Goal: Communication & Community: Connect with others

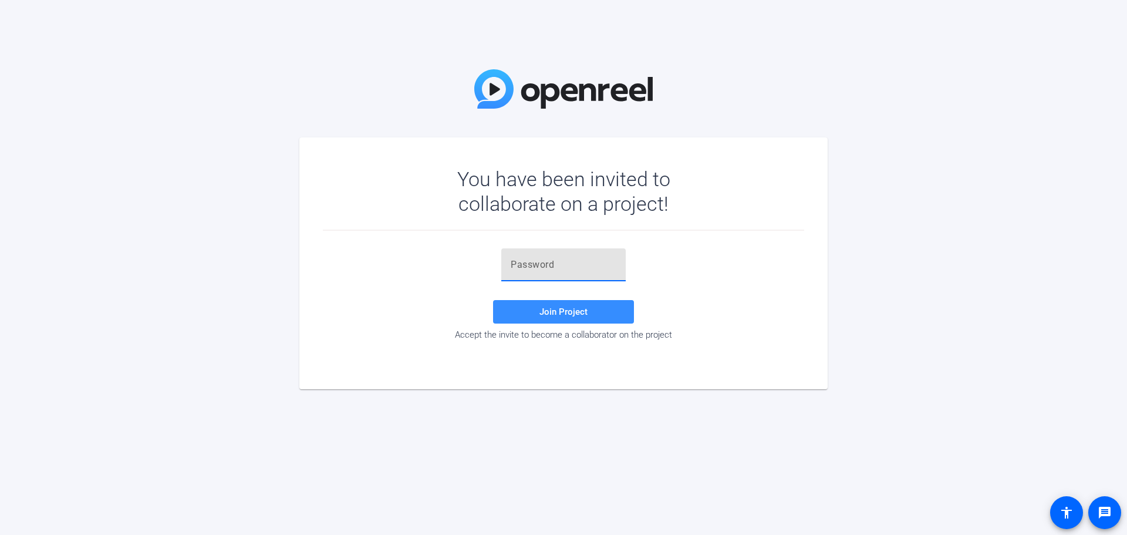
click at [533, 262] on input "text" at bounding box center [564, 265] width 106 height 14
paste input "S,SR#E"
type input "S,SR#E"
click at [565, 315] on span "Join Project" at bounding box center [564, 311] width 48 height 11
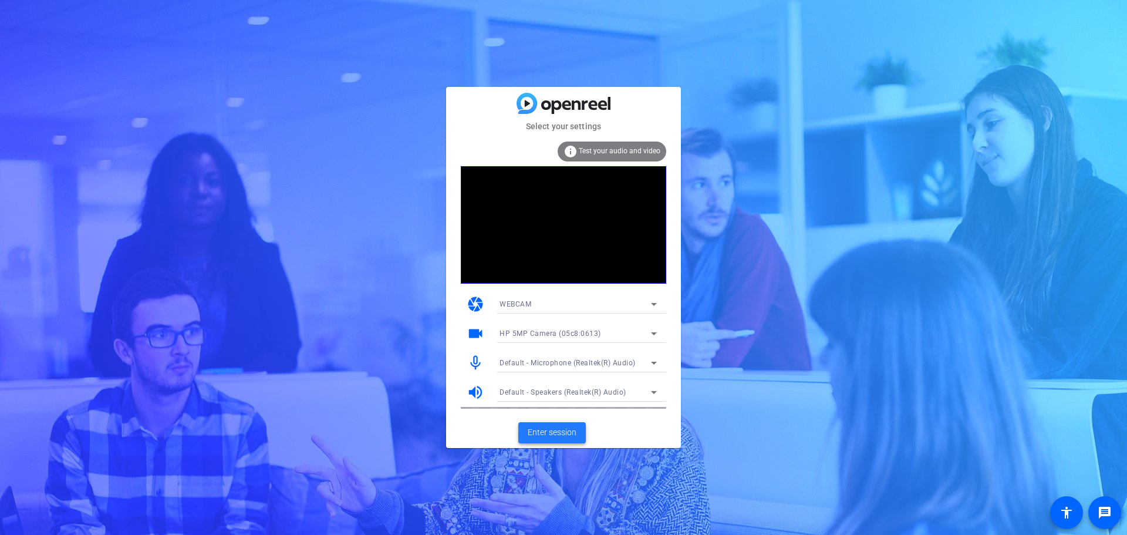
click at [544, 428] on span "Enter session" at bounding box center [552, 432] width 49 height 12
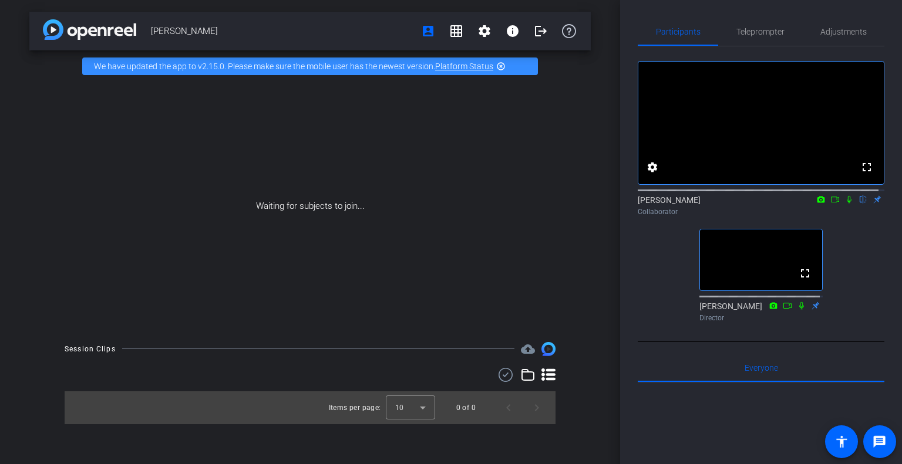
click at [501, 65] on mat-icon "highlight_off" at bounding box center [500, 66] width 9 height 9
